Goal: Information Seeking & Learning: Compare options

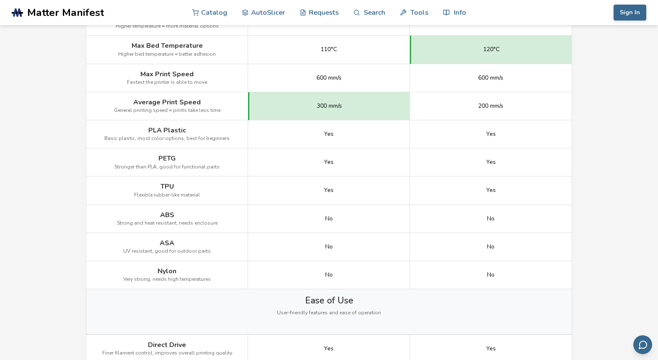
scroll to position [503, 0]
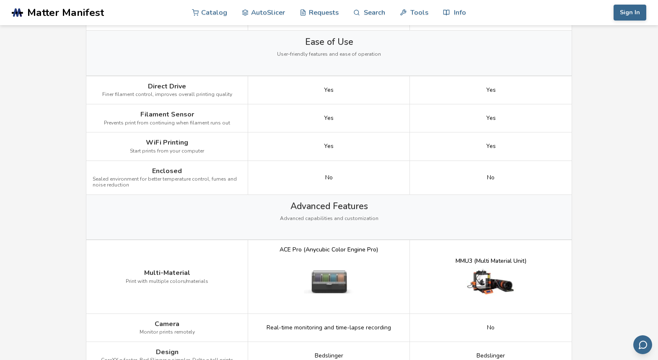
scroll to position [754, 0]
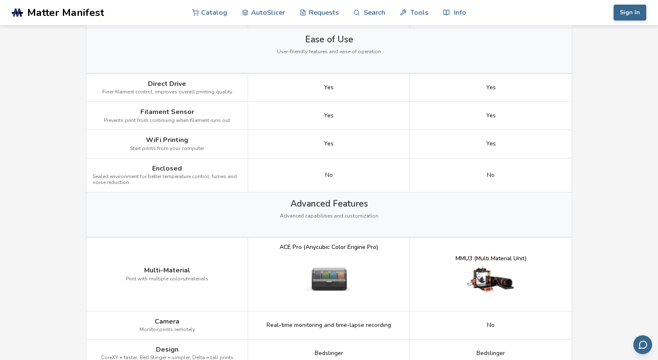
click at [39, 164] on main "← Back to 3D Printers Anycubic Kobra 3 V2 vs [PERSON_NAME] MK4 Is the Anycubic …" at bounding box center [329, 160] width 658 height 1828
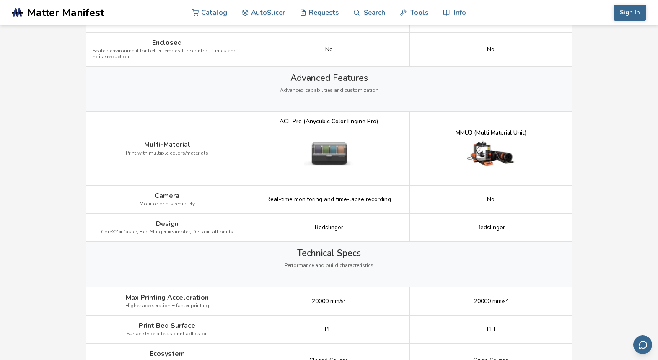
click at [39, 164] on main "← Back to 3D Printers Anycubic Kobra 3 V2 vs [PERSON_NAME] MK4 Is the Anycubic …" at bounding box center [329, 34] width 658 height 1828
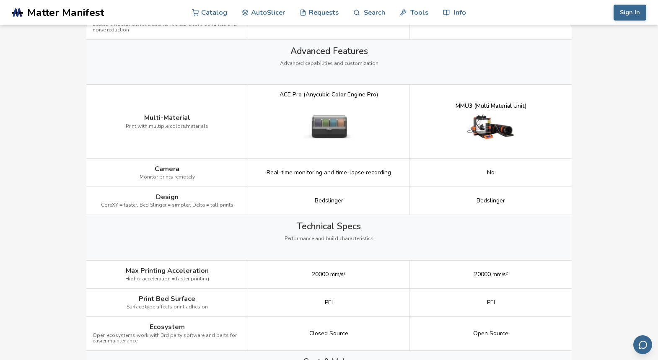
scroll to position [922, 0]
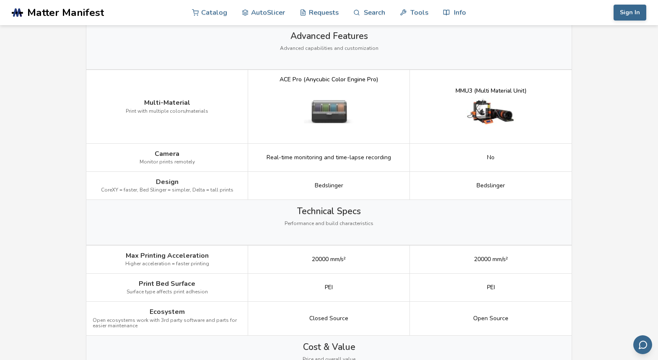
drag, startPoint x: 40, startPoint y: 163, endPoint x: 49, endPoint y: 165, distance: 8.5
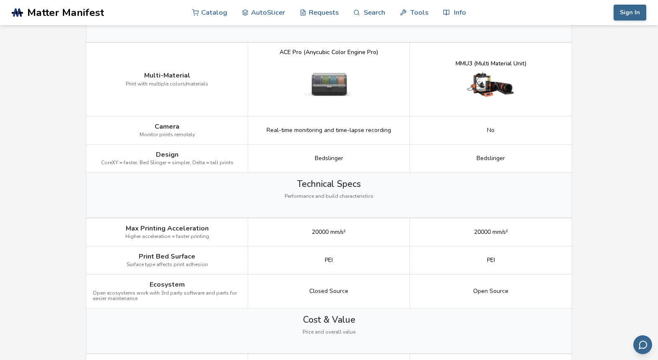
scroll to position [964, 0]
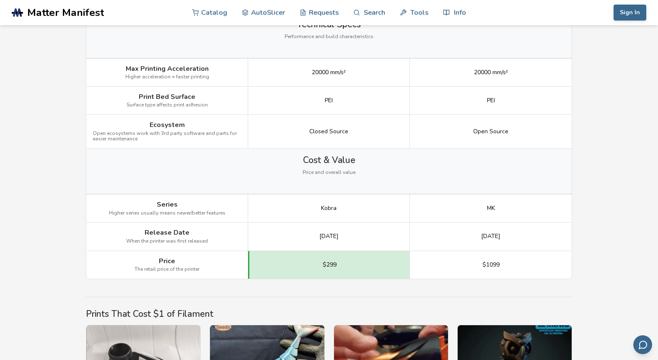
scroll to position [1090, 0]
